Goal: Transaction & Acquisition: Purchase product/service

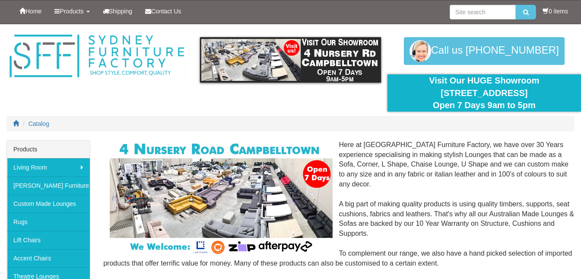
click at [211, 111] on div at bounding box center [290, 82] width 581 height 116
click at [490, 11] on input "search" at bounding box center [483, 12] width 66 height 15
type input "shoe cabinet"
click at [516, 5] on button "submit" at bounding box center [526, 12] width 20 height 15
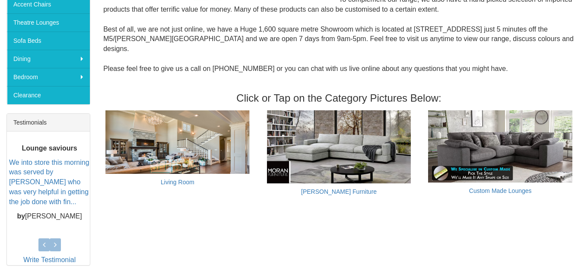
scroll to position [254, 0]
